Goal: Task Accomplishment & Management: Manage account settings

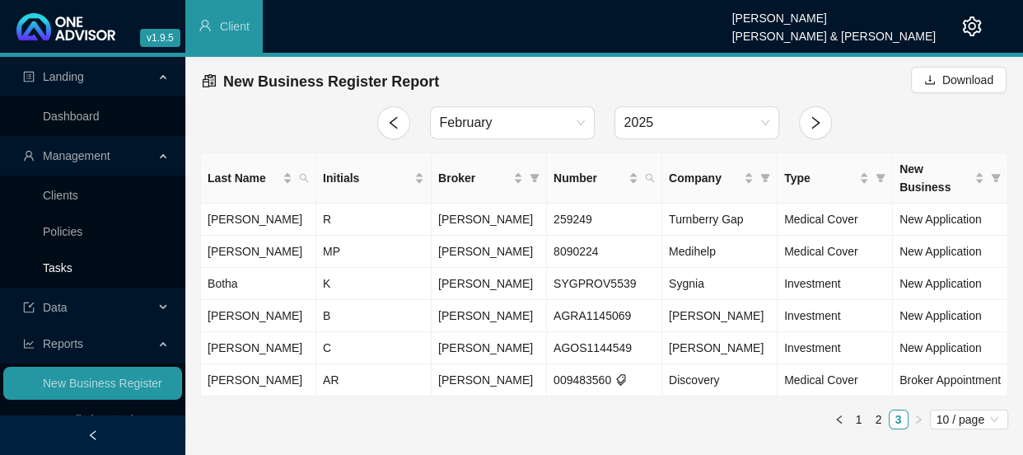
click at [63, 263] on link "Tasks" at bounding box center [58, 267] width 30 height 13
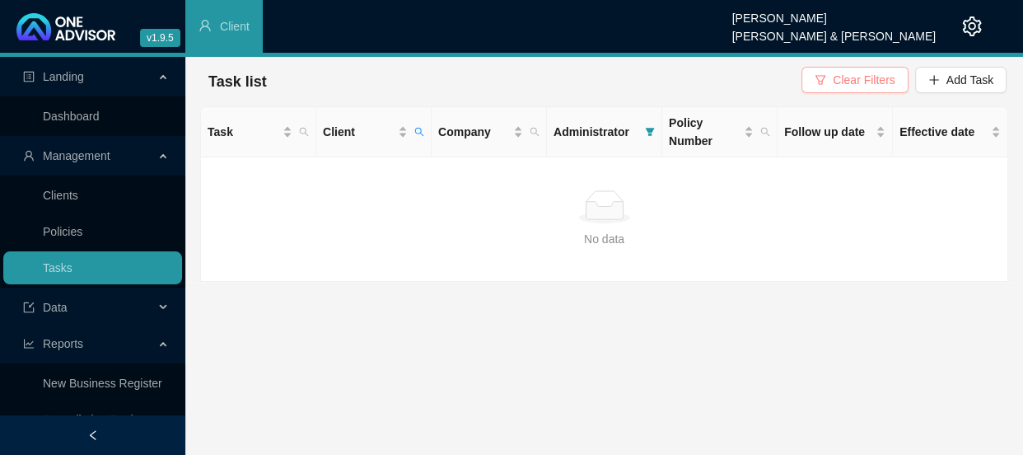
click at [845, 85] on span "Clear Filters" at bounding box center [864, 80] width 62 height 18
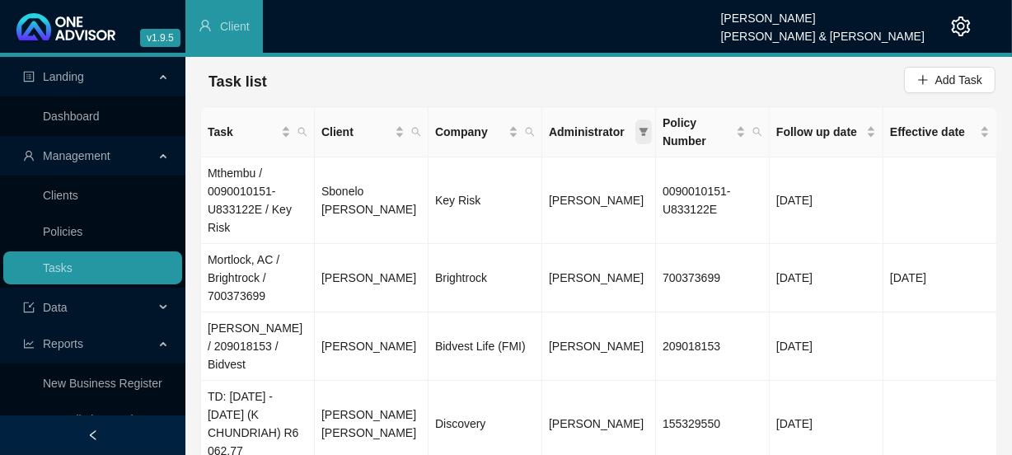
click at [640, 132] on icon "filter" at bounding box center [644, 132] width 10 height 10
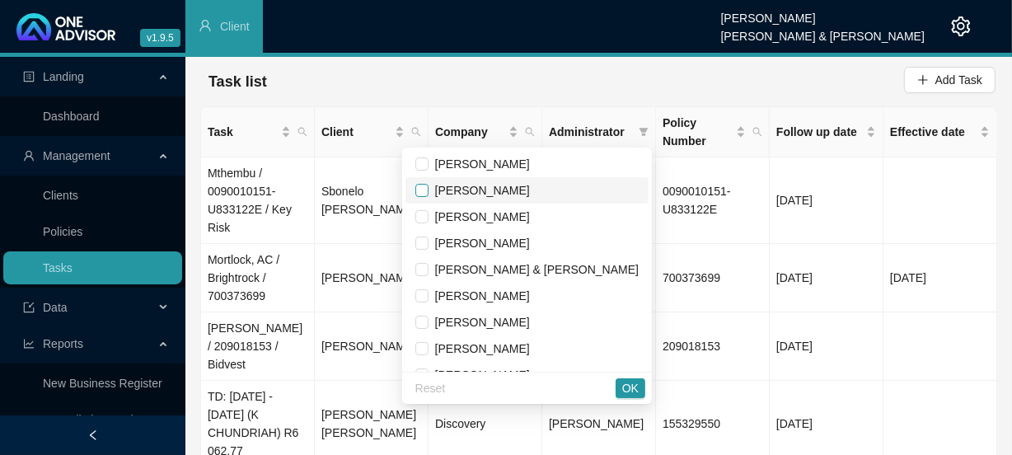
click at [429, 190] on input "checkbox" at bounding box center [421, 190] width 13 height 13
checkbox input "true"
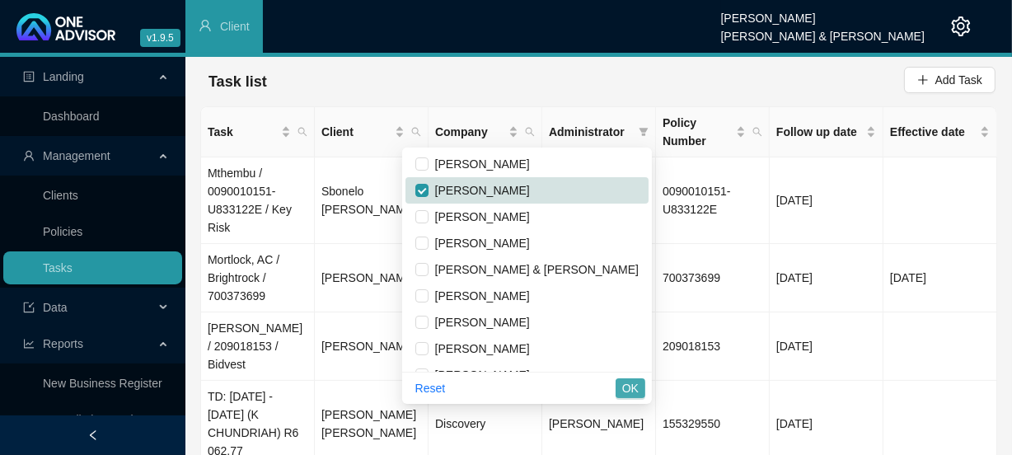
click at [628, 392] on span "OK" at bounding box center [630, 388] width 16 height 18
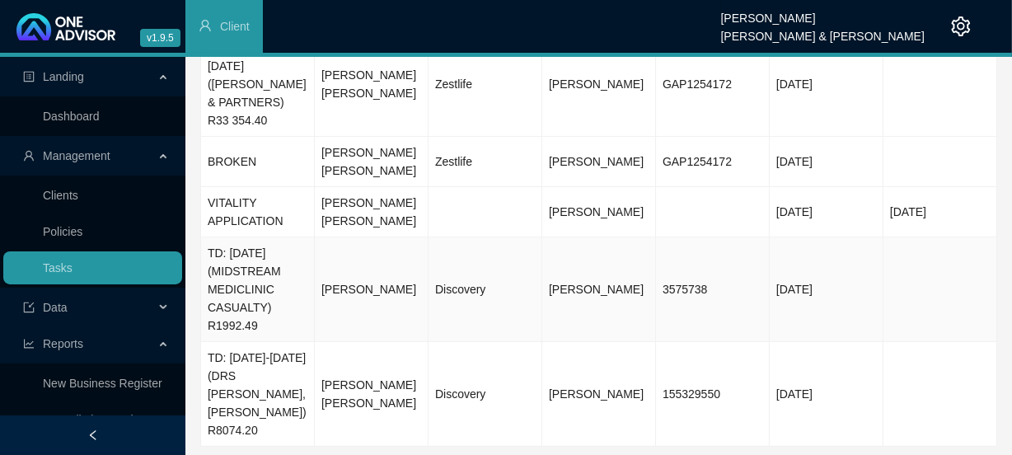
scroll to position [504, 0]
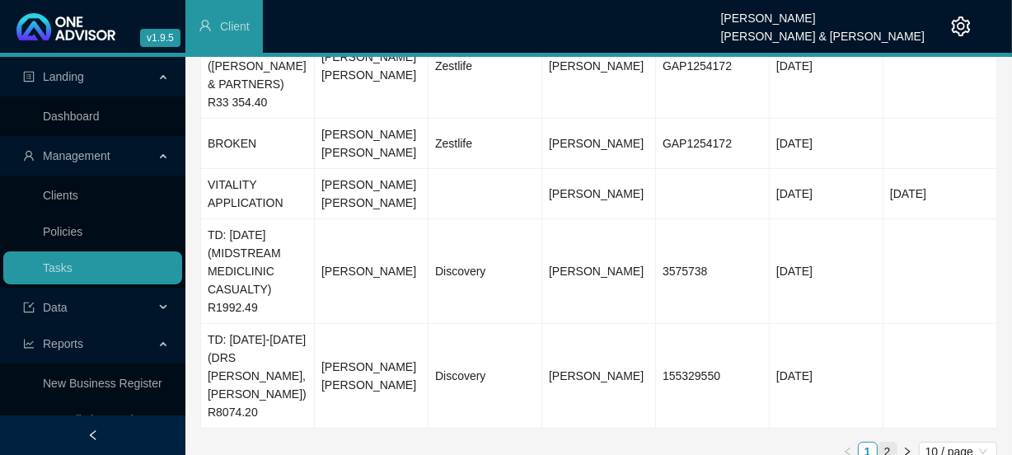
click at [888, 443] on link "2" at bounding box center [887, 452] width 18 height 18
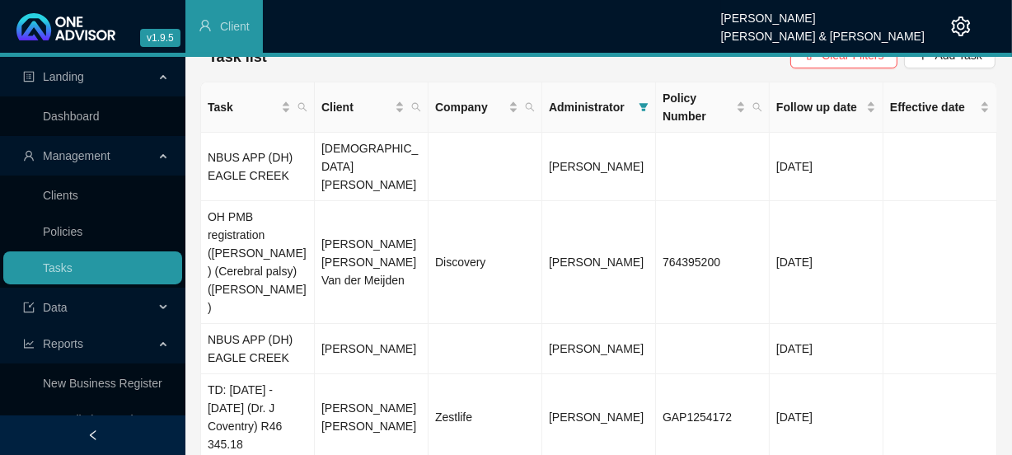
scroll to position [0, 0]
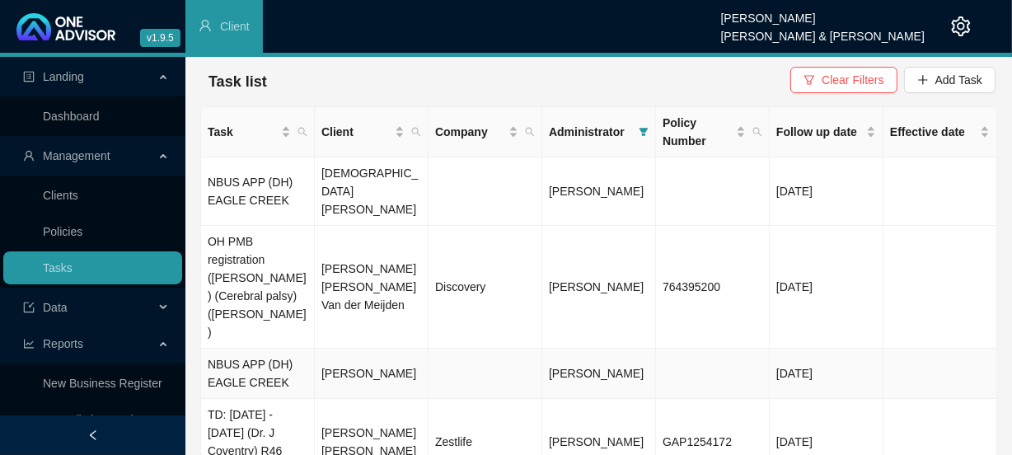
click at [395, 349] on td "[PERSON_NAME]" at bounding box center [372, 374] width 114 height 50
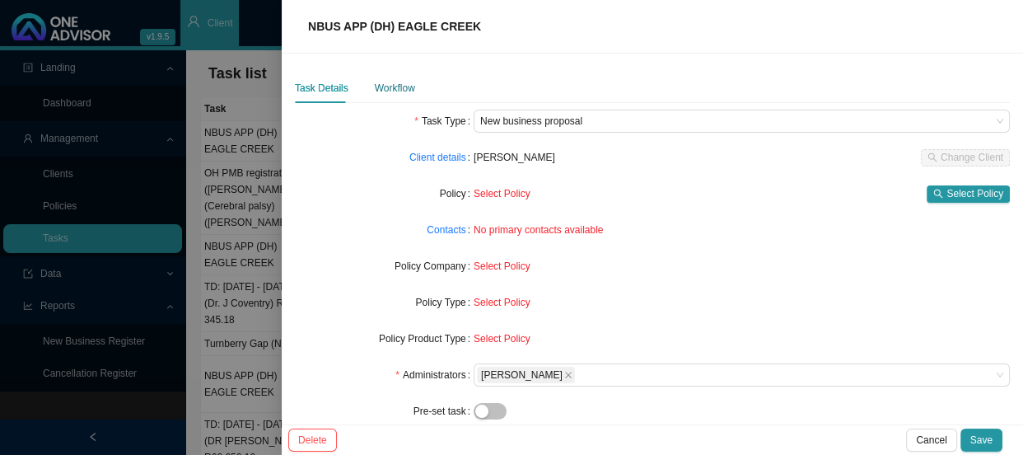
click at [389, 85] on div "Workflow" at bounding box center [395, 88] width 40 height 16
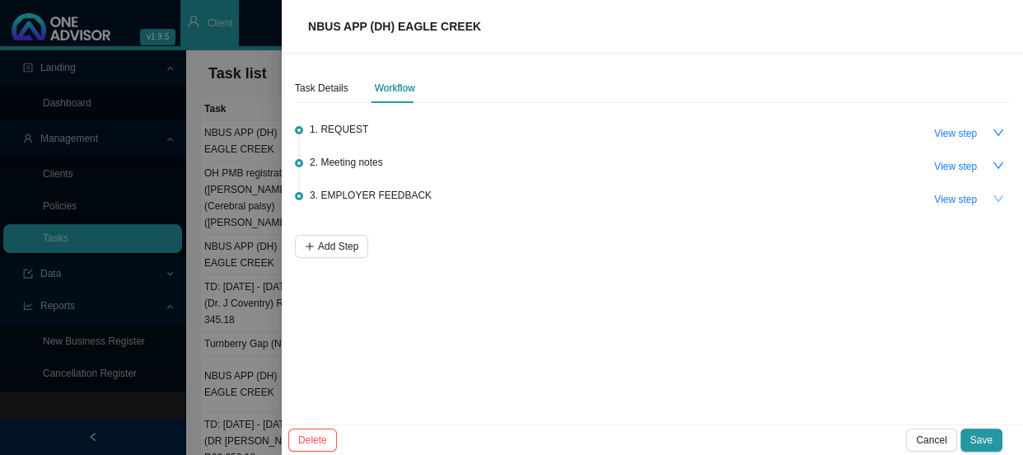
click at [1000, 194] on icon "down" at bounding box center [999, 199] width 12 height 12
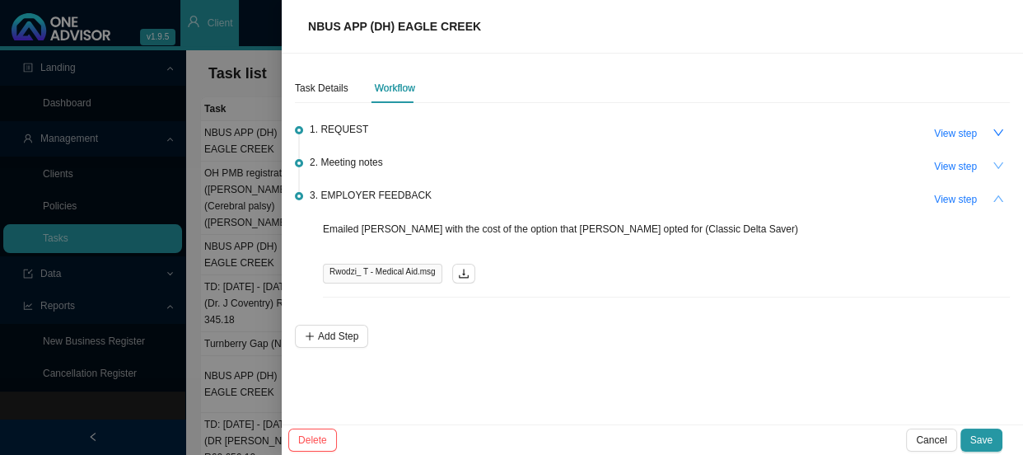
click at [997, 165] on icon "down" at bounding box center [999, 166] width 12 height 12
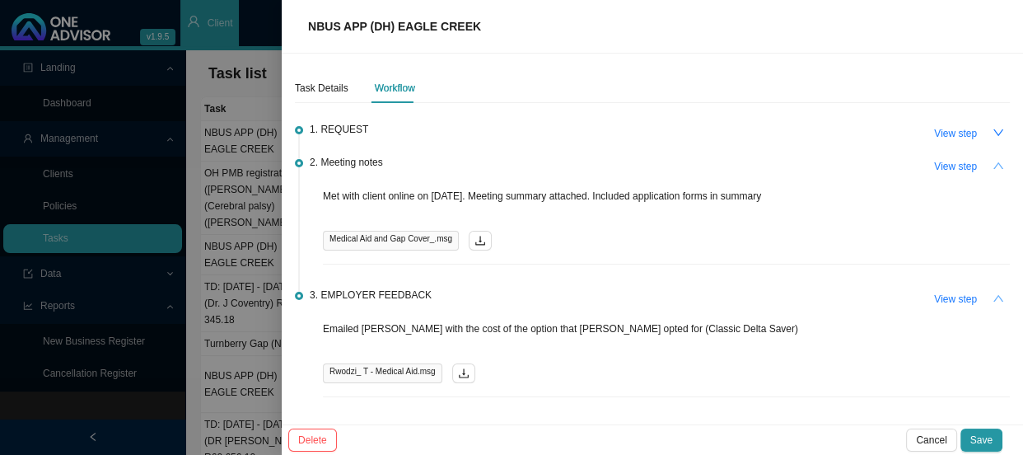
click at [997, 165] on button "button" at bounding box center [998, 165] width 23 height 23
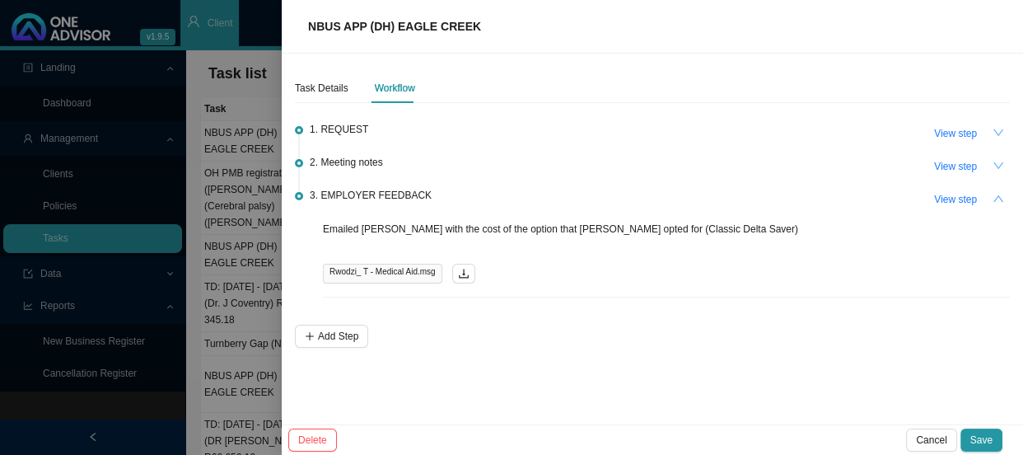
click at [994, 122] on button "button" at bounding box center [998, 132] width 23 height 23
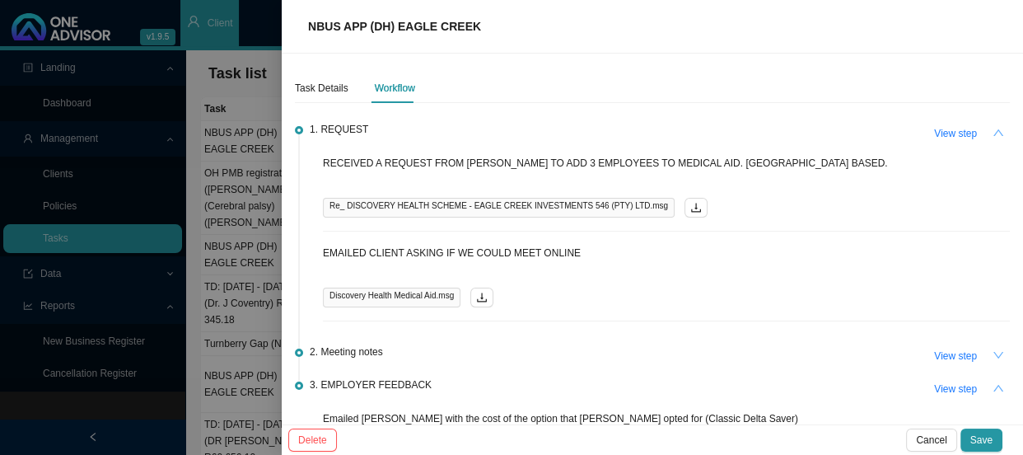
click at [996, 131] on button "button" at bounding box center [998, 132] width 23 height 23
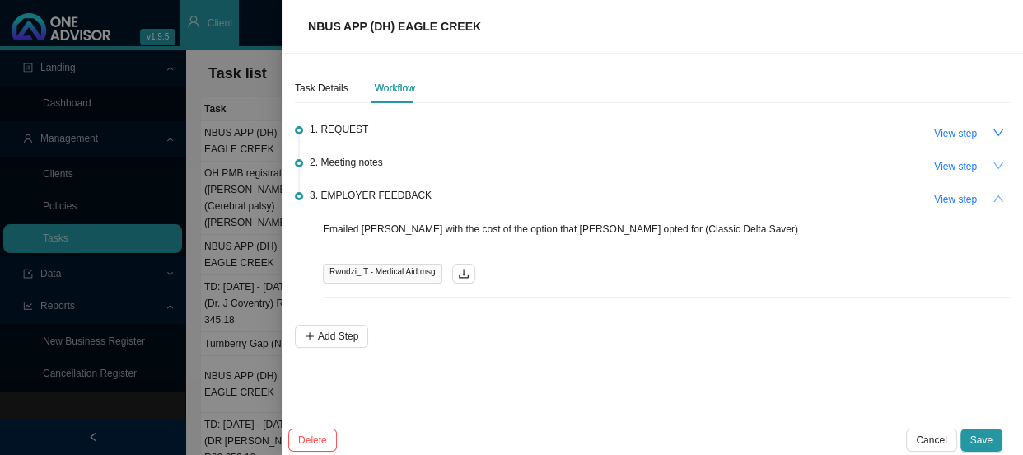
click at [996, 162] on icon "down" at bounding box center [999, 166] width 12 height 12
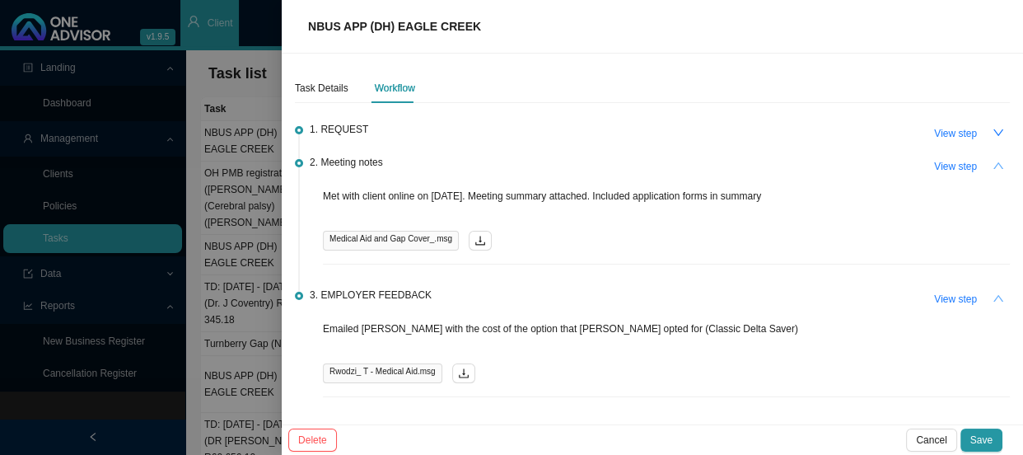
click at [996, 162] on button "button" at bounding box center [998, 165] width 23 height 23
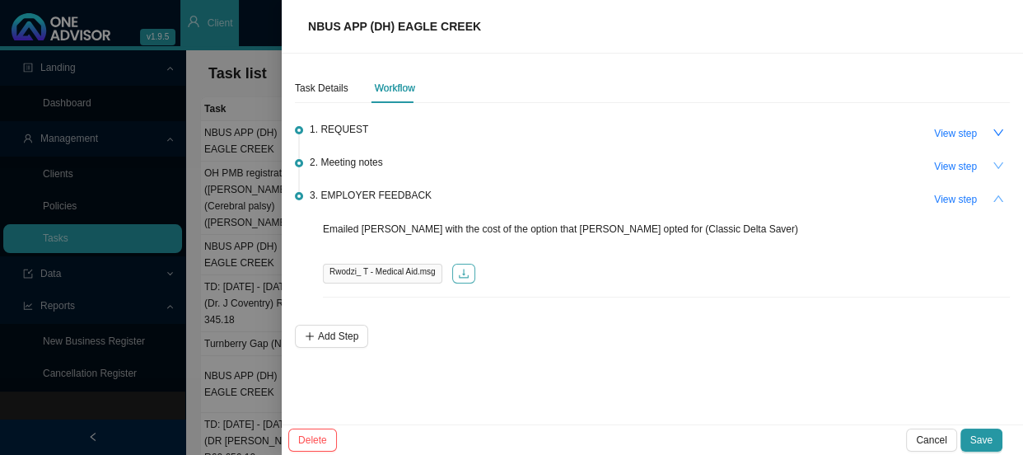
click at [461, 277] on icon "download" at bounding box center [464, 273] width 10 height 9
click at [997, 129] on icon "down" at bounding box center [999, 133] width 12 height 12
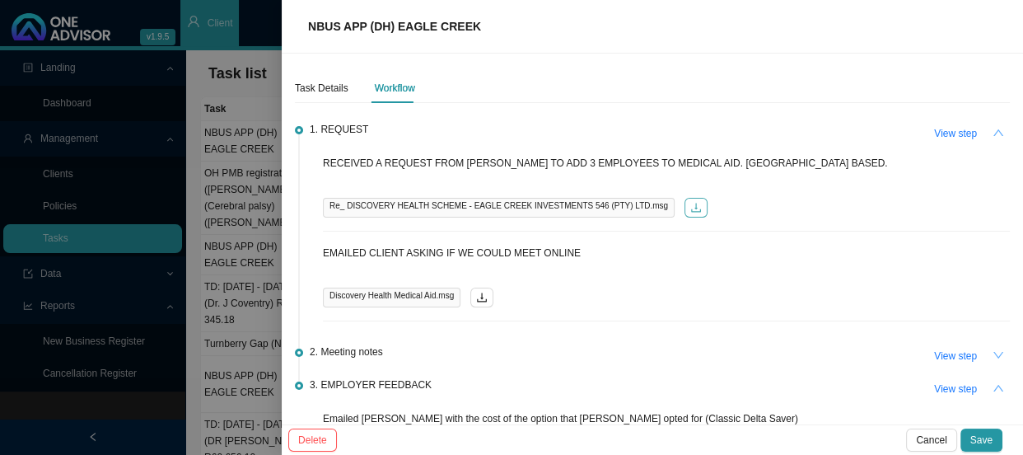
click at [691, 206] on icon "download" at bounding box center [697, 208] width 12 height 12
click at [267, 135] on div at bounding box center [511, 227] width 1023 height 455
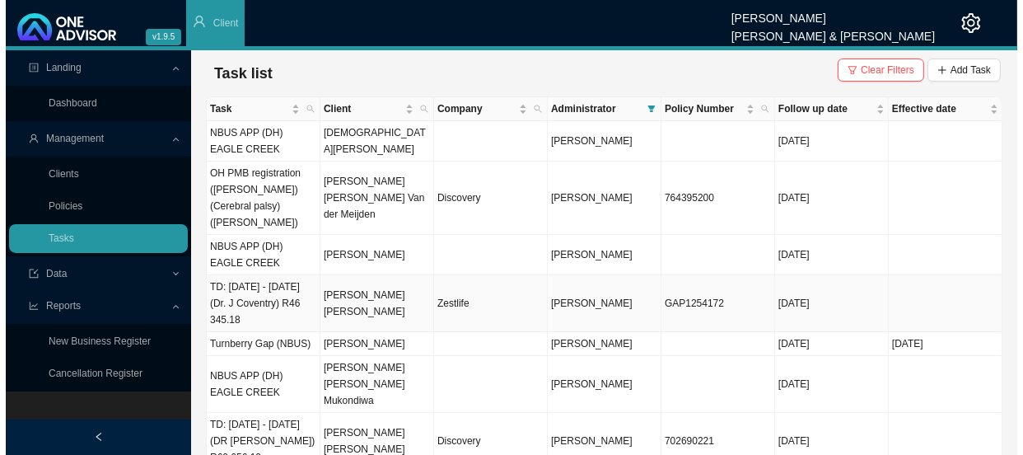
scroll to position [12, 0]
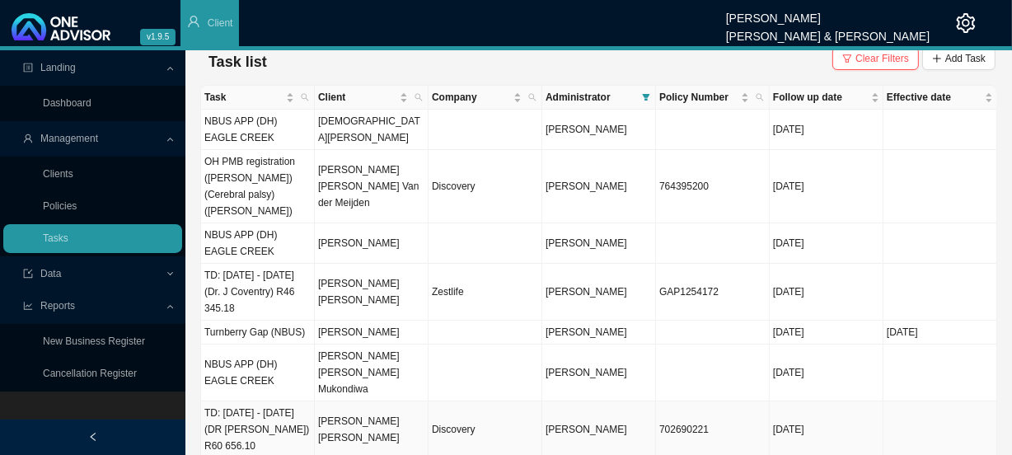
click at [375, 401] on td "[PERSON_NAME] [PERSON_NAME]" at bounding box center [372, 429] width 114 height 57
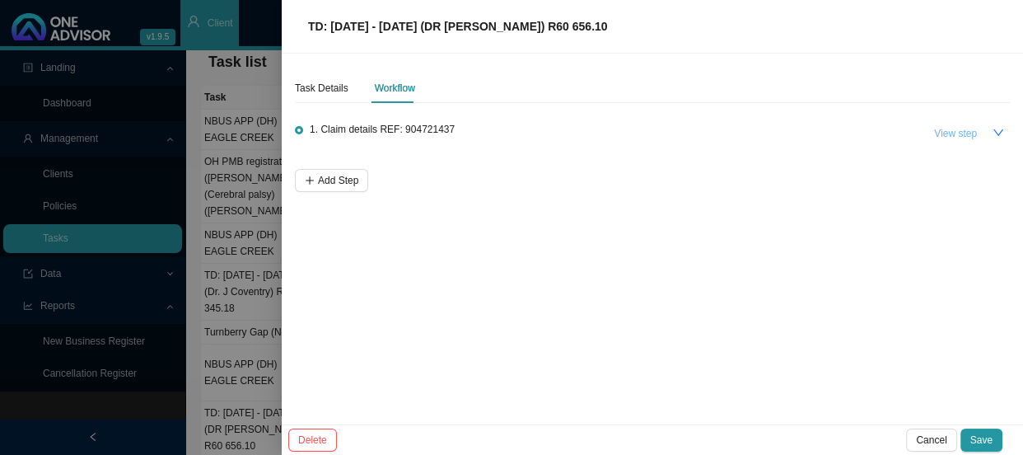
click at [970, 138] on span "View step" at bounding box center [955, 133] width 43 height 16
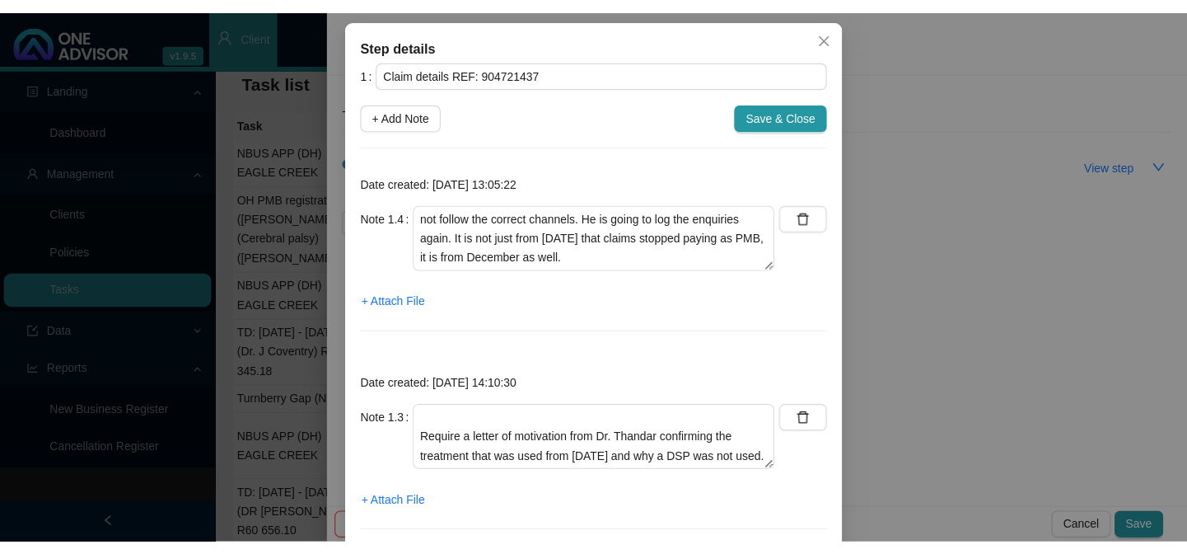
scroll to position [0, 0]
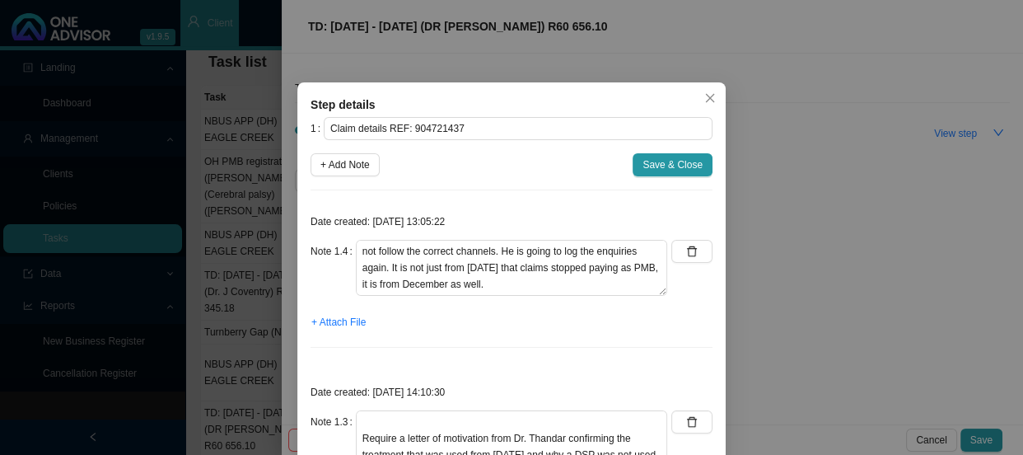
click at [840, 197] on div "Step details 1 Claim details REF: 904721437 + Add Note Save & Close Date create…" at bounding box center [511, 227] width 1023 height 455
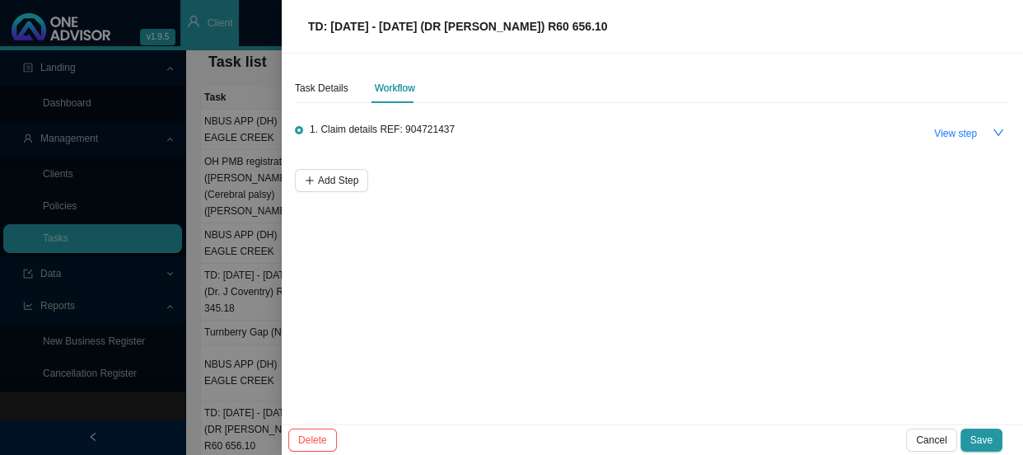
click at [227, 246] on div at bounding box center [511, 227] width 1023 height 455
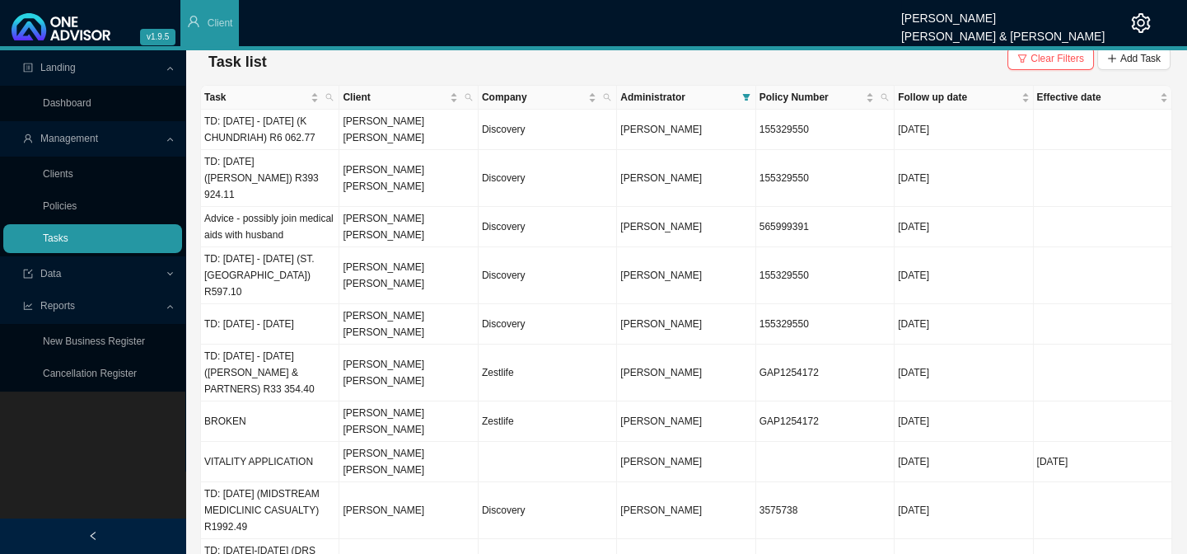
click at [68, 235] on link "Tasks" at bounding box center [56, 238] width 26 height 12
